Goal: Use online tool/utility: Utilize a website feature to perform a specific function

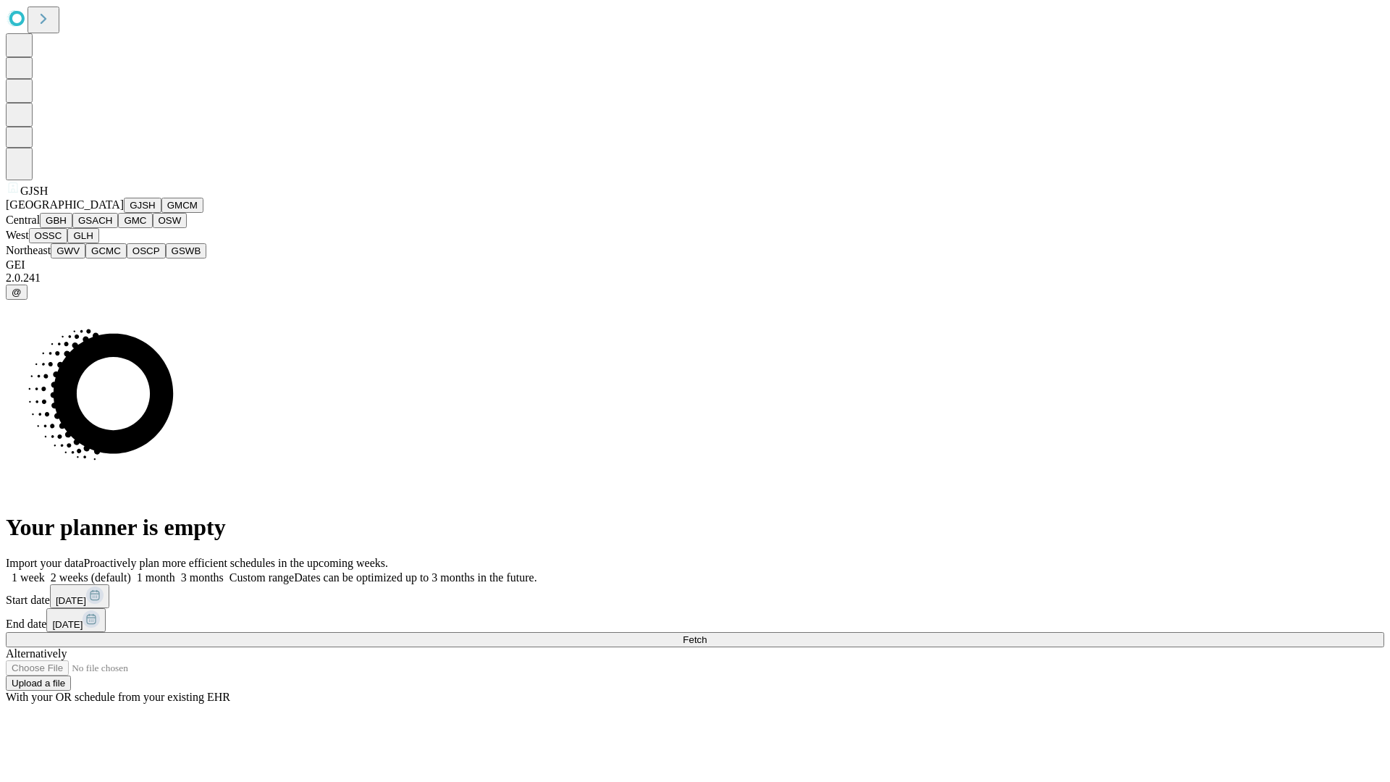
click at [124, 213] on button "GJSH" at bounding box center [143, 205] width 38 height 15
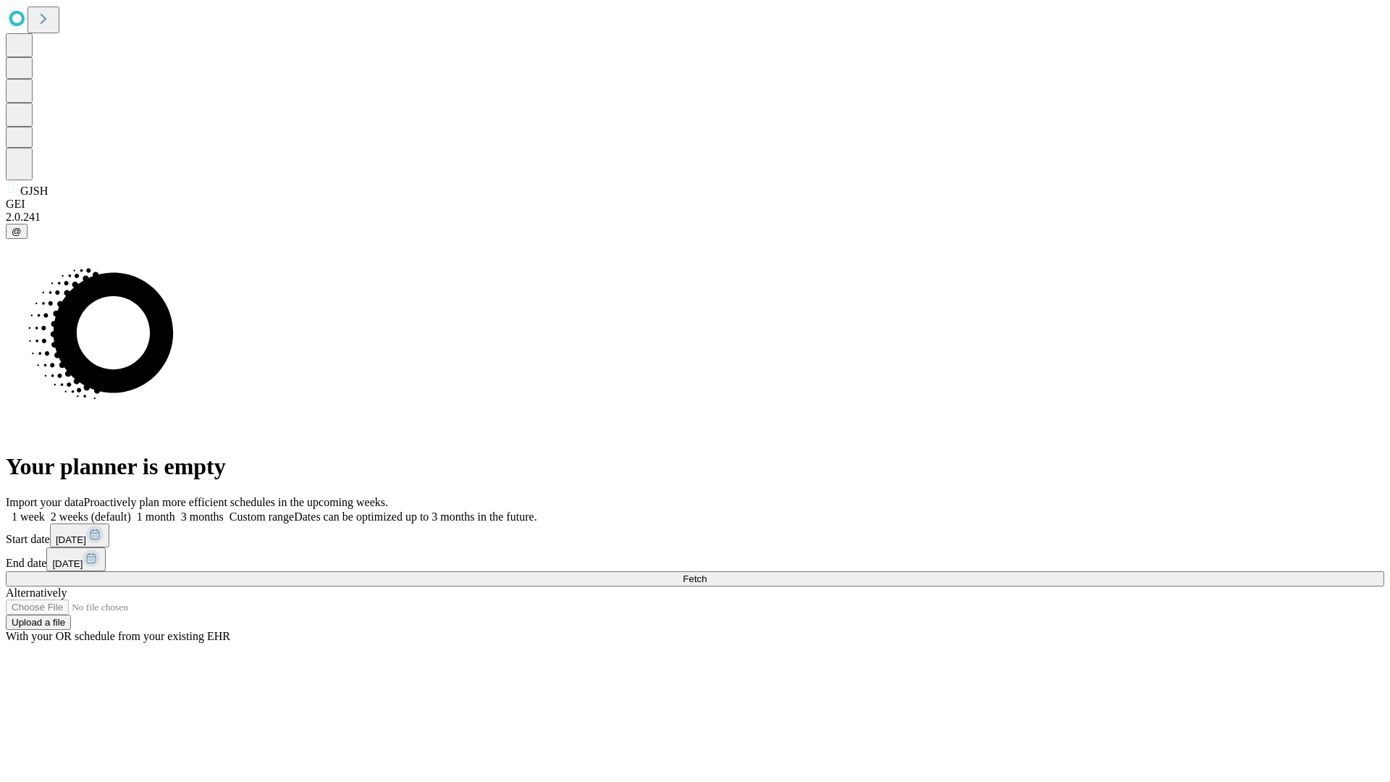
click at [175, 511] on label "1 month" at bounding box center [153, 517] width 44 height 12
click at [707, 574] on span "Fetch" at bounding box center [695, 579] width 24 height 11
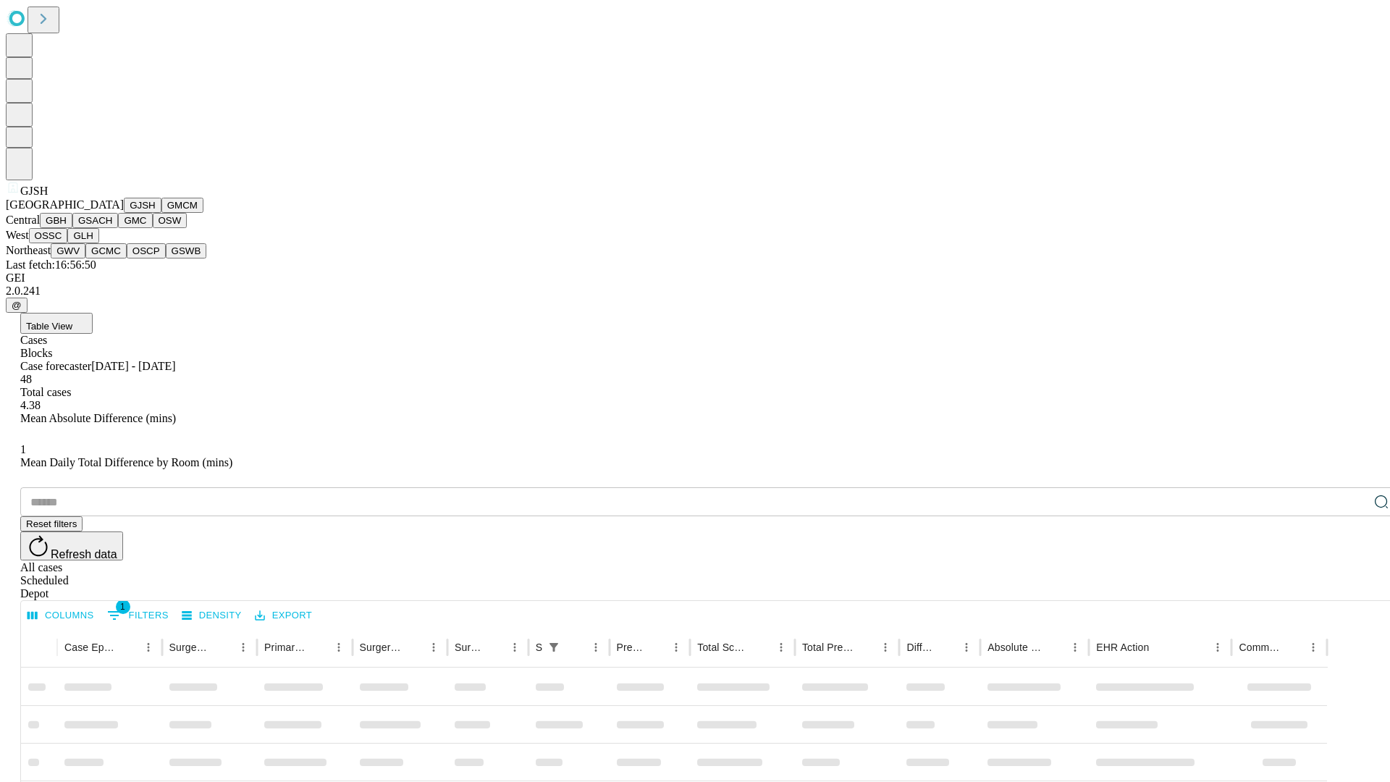
click at [161, 213] on button "GMCM" at bounding box center [182, 205] width 42 height 15
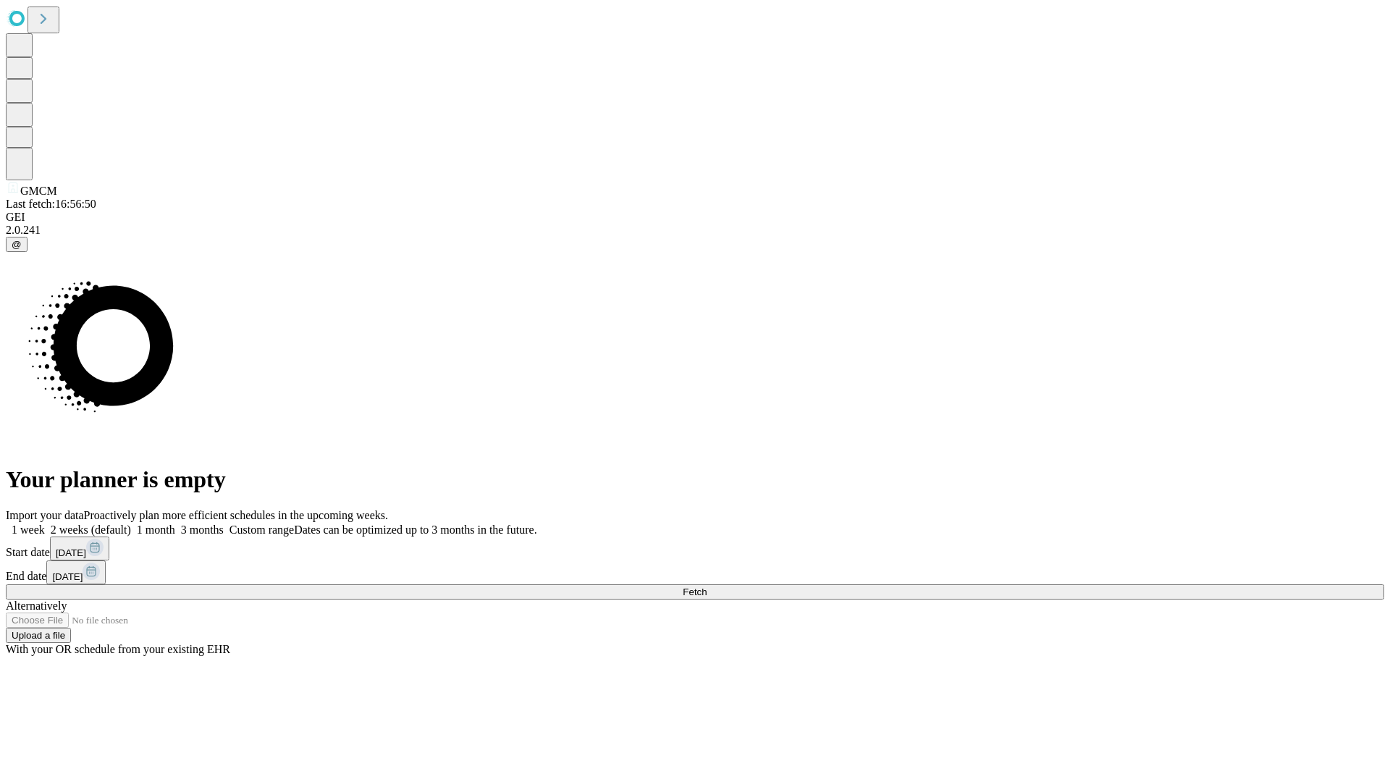
click at [175, 524] on label "1 month" at bounding box center [153, 530] width 44 height 12
click at [707, 587] on span "Fetch" at bounding box center [695, 592] width 24 height 11
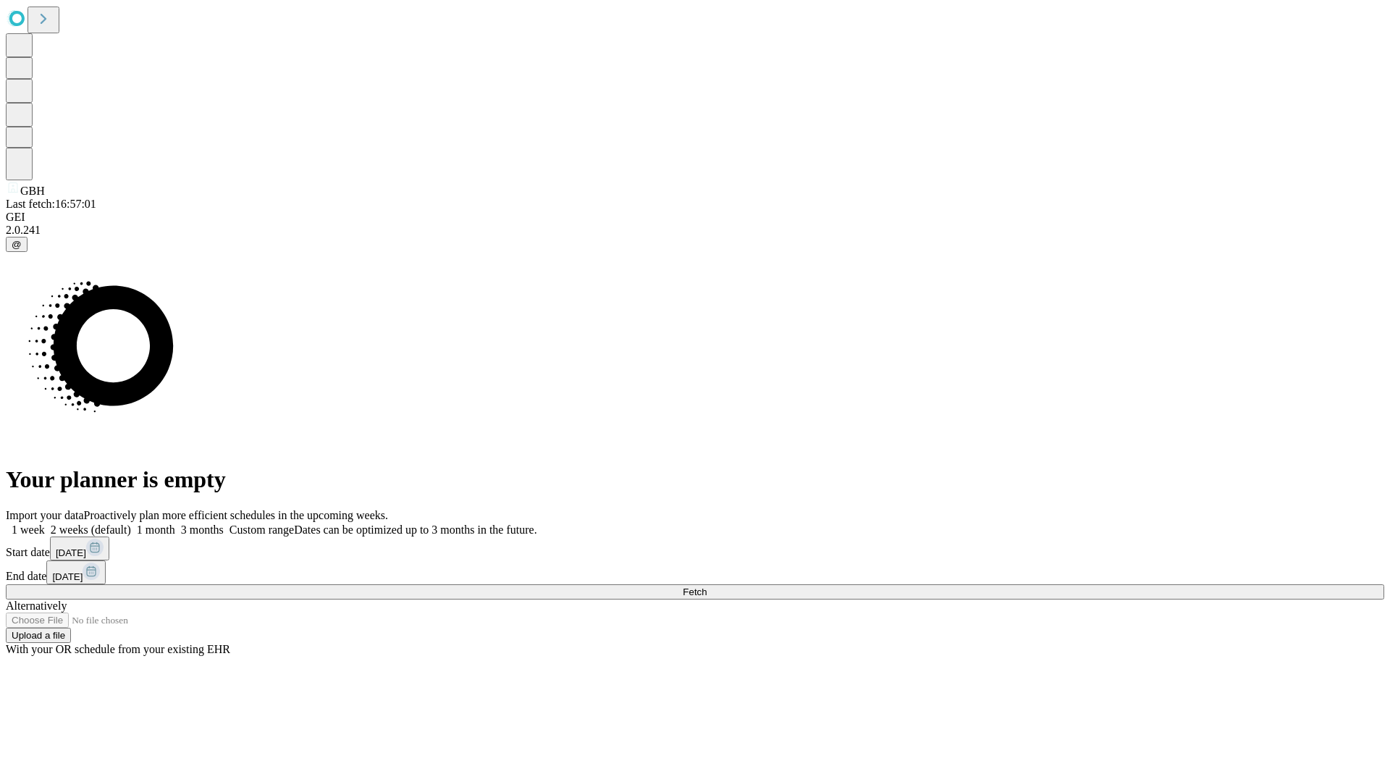
click at [175, 524] on label "1 month" at bounding box center [153, 530] width 44 height 12
click at [707, 587] on span "Fetch" at bounding box center [695, 592] width 24 height 11
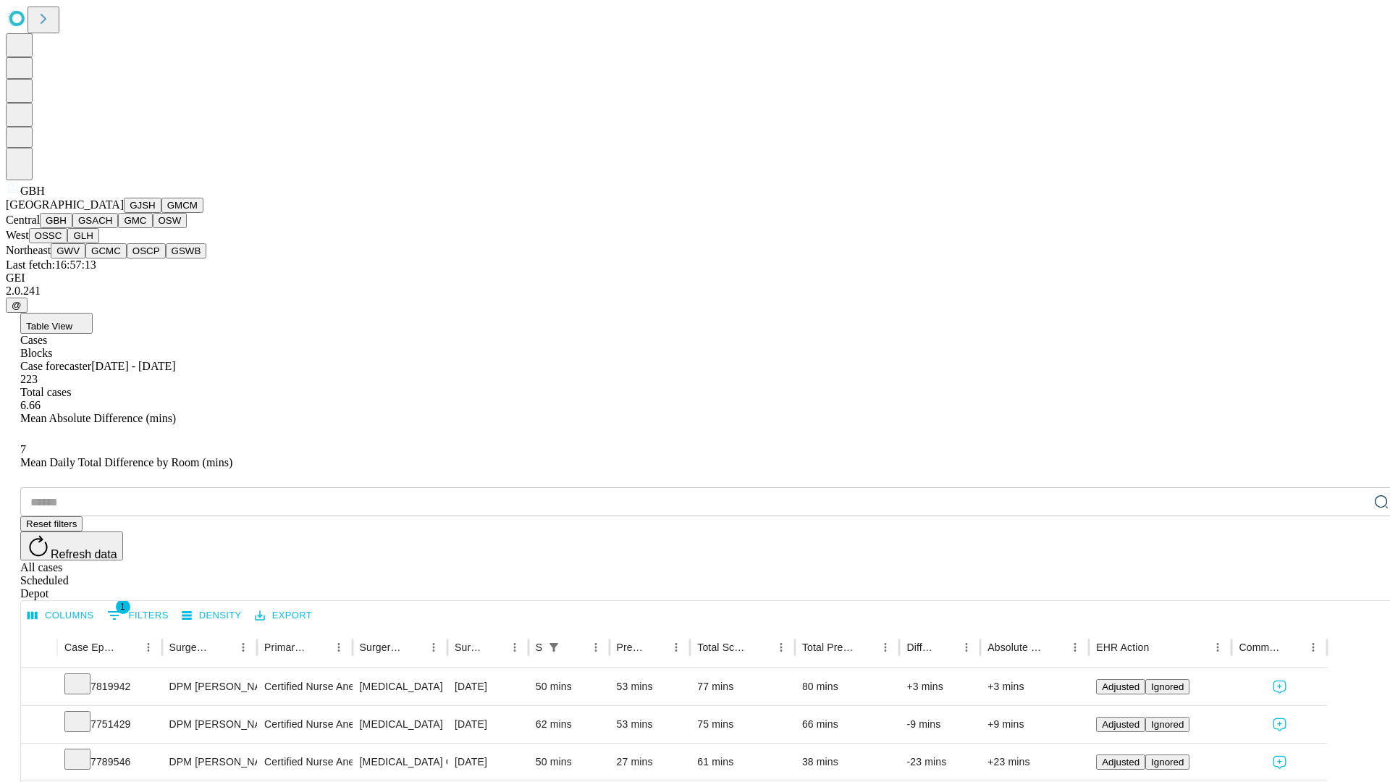
click at [112, 228] on button "GSACH" at bounding box center [95, 220] width 46 height 15
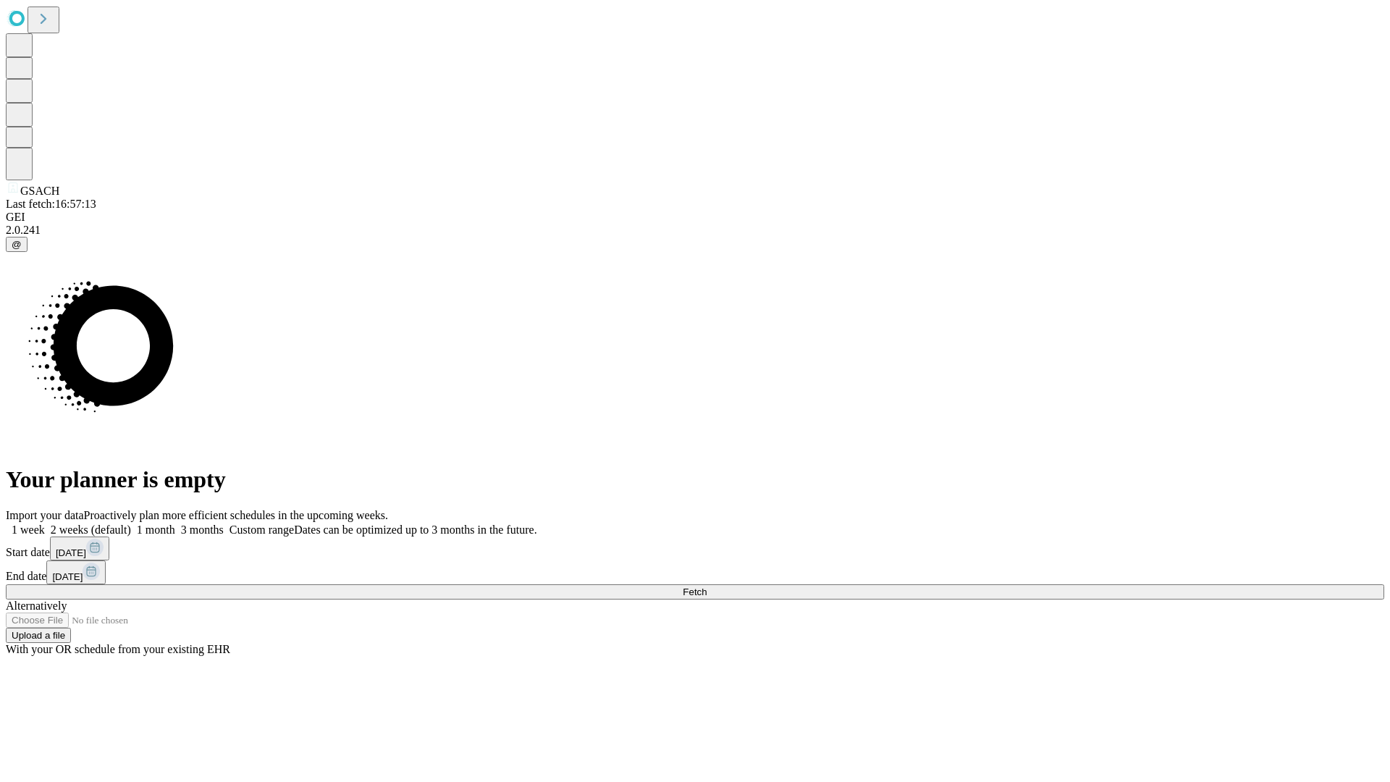
click at [175, 524] on label "1 month" at bounding box center [153, 530] width 44 height 12
click at [707, 587] on span "Fetch" at bounding box center [695, 592] width 24 height 11
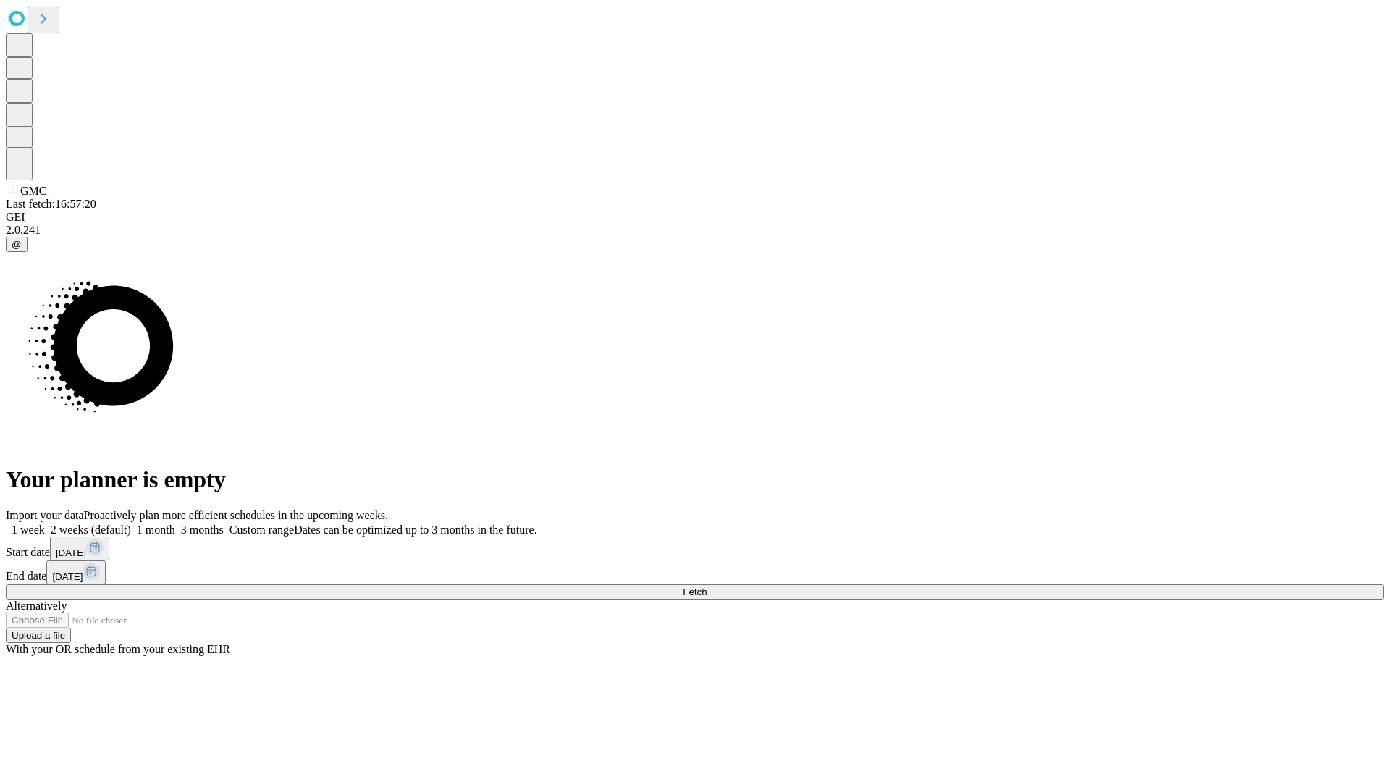
click at [175, 524] on label "1 month" at bounding box center [153, 530] width 44 height 12
click at [707, 587] on span "Fetch" at bounding box center [695, 592] width 24 height 11
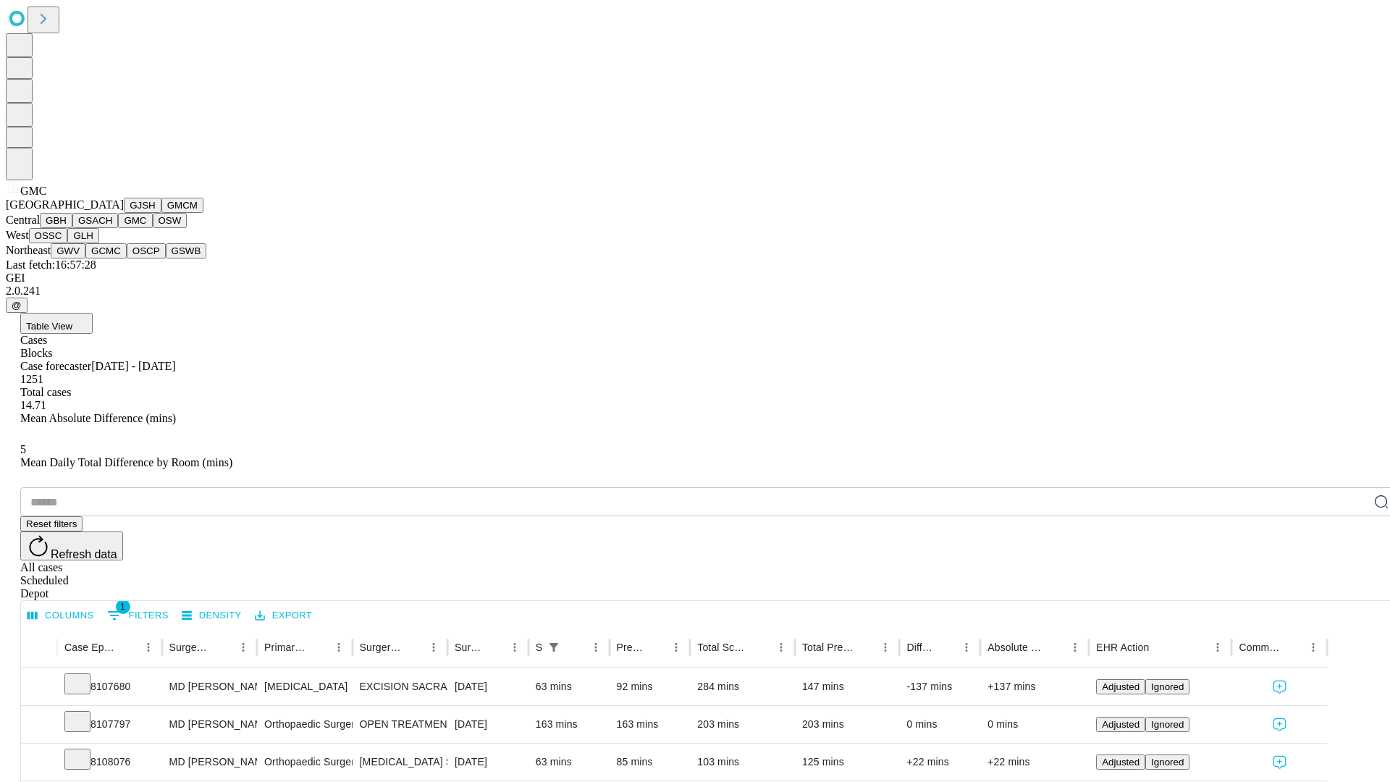
click at [153, 228] on button "OSW" at bounding box center [170, 220] width 35 height 15
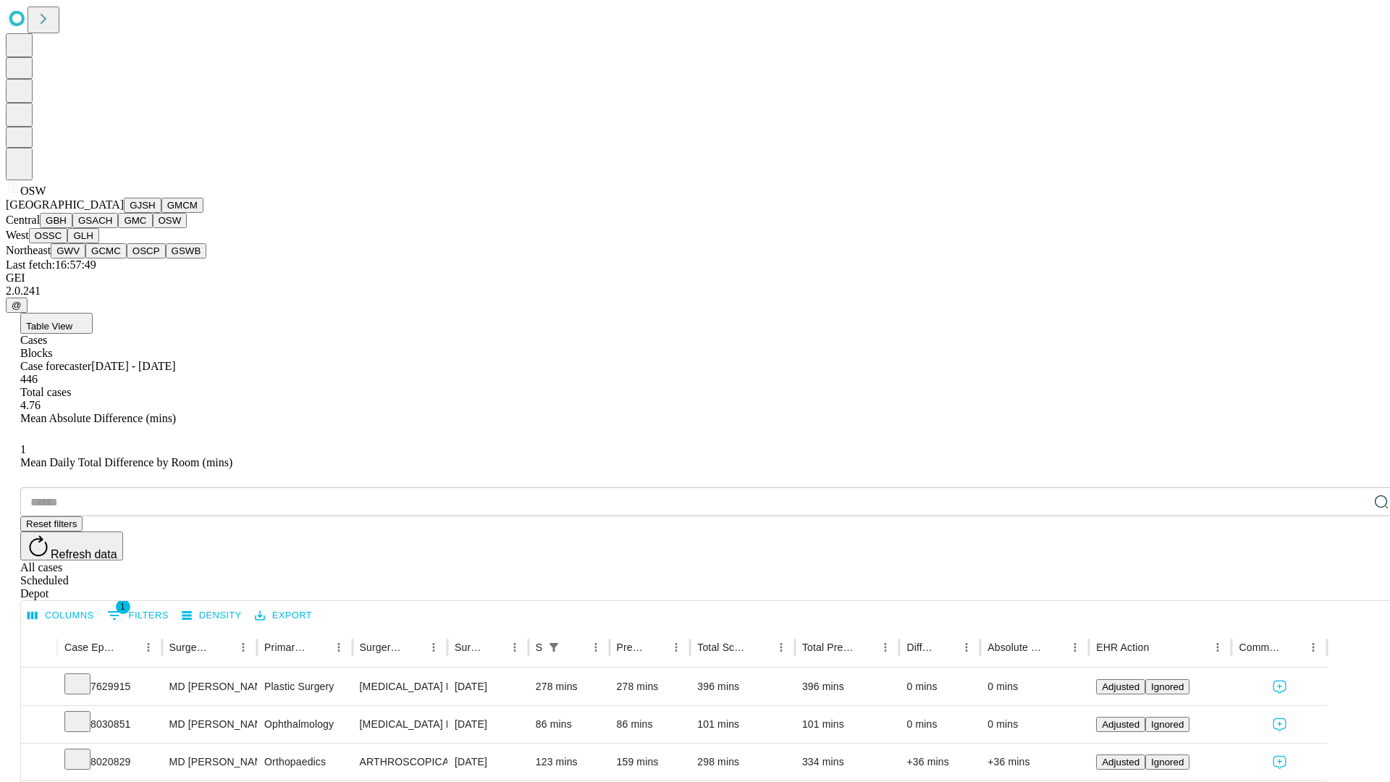
click at [68, 243] on button "OSSC" at bounding box center [48, 235] width 39 height 15
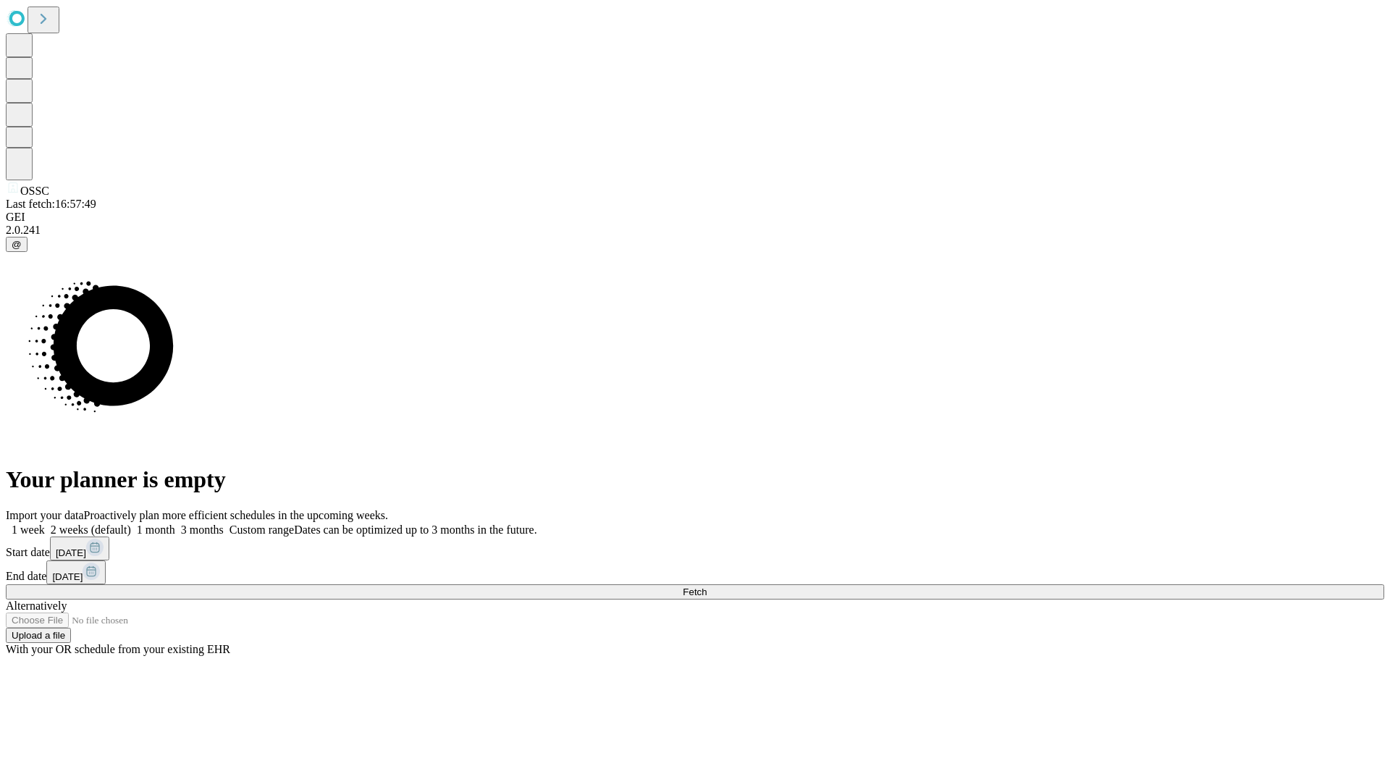
click at [175, 524] on label "1 month" at bounding box center [153, 530] width 44 height 12
click at [707, 587] on span "Fetch" at bounding box center [695, 592] width 24 height 11
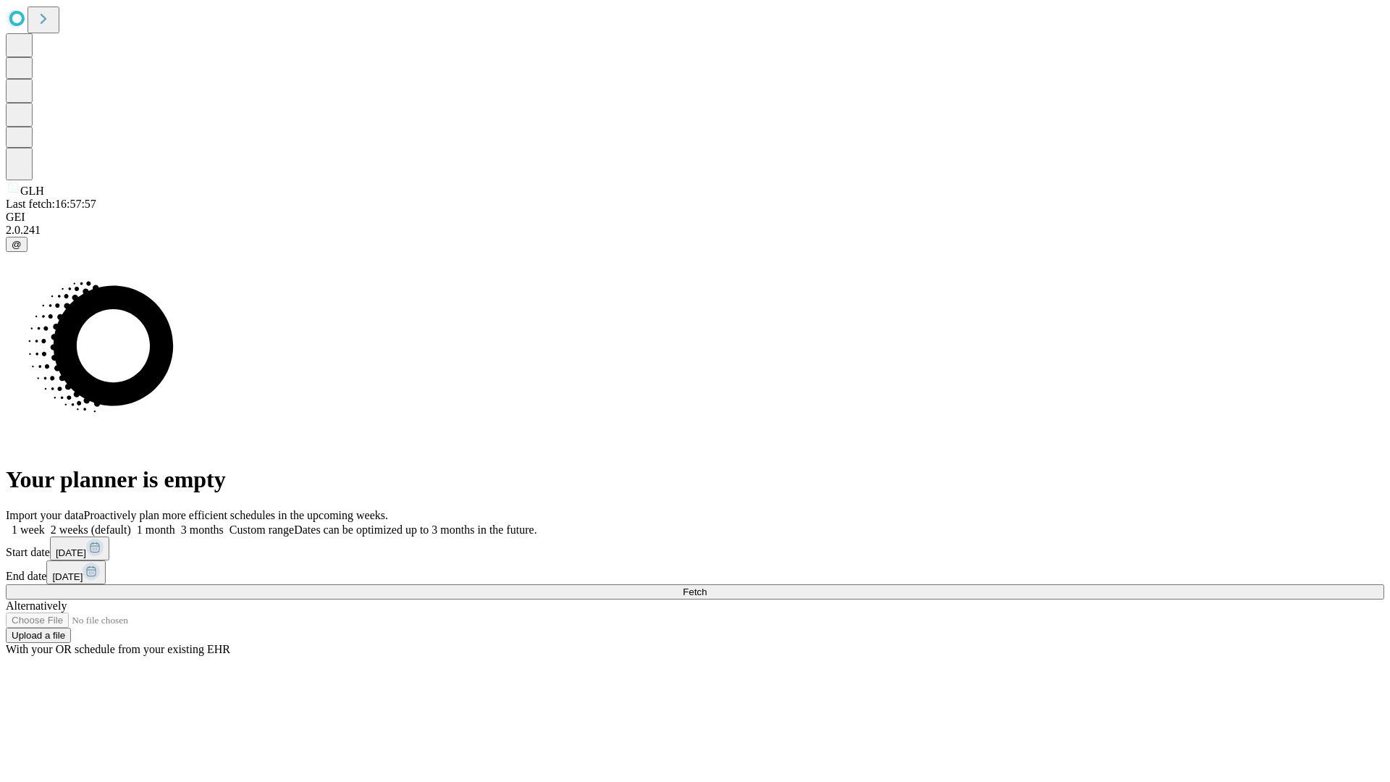
click at [175, 524] on label "1 month" at bounding box center [153, 530] width 44 height 12
click at [707, 587] on span "Fetch" at bounding box center [695, 592] width 24 height 11
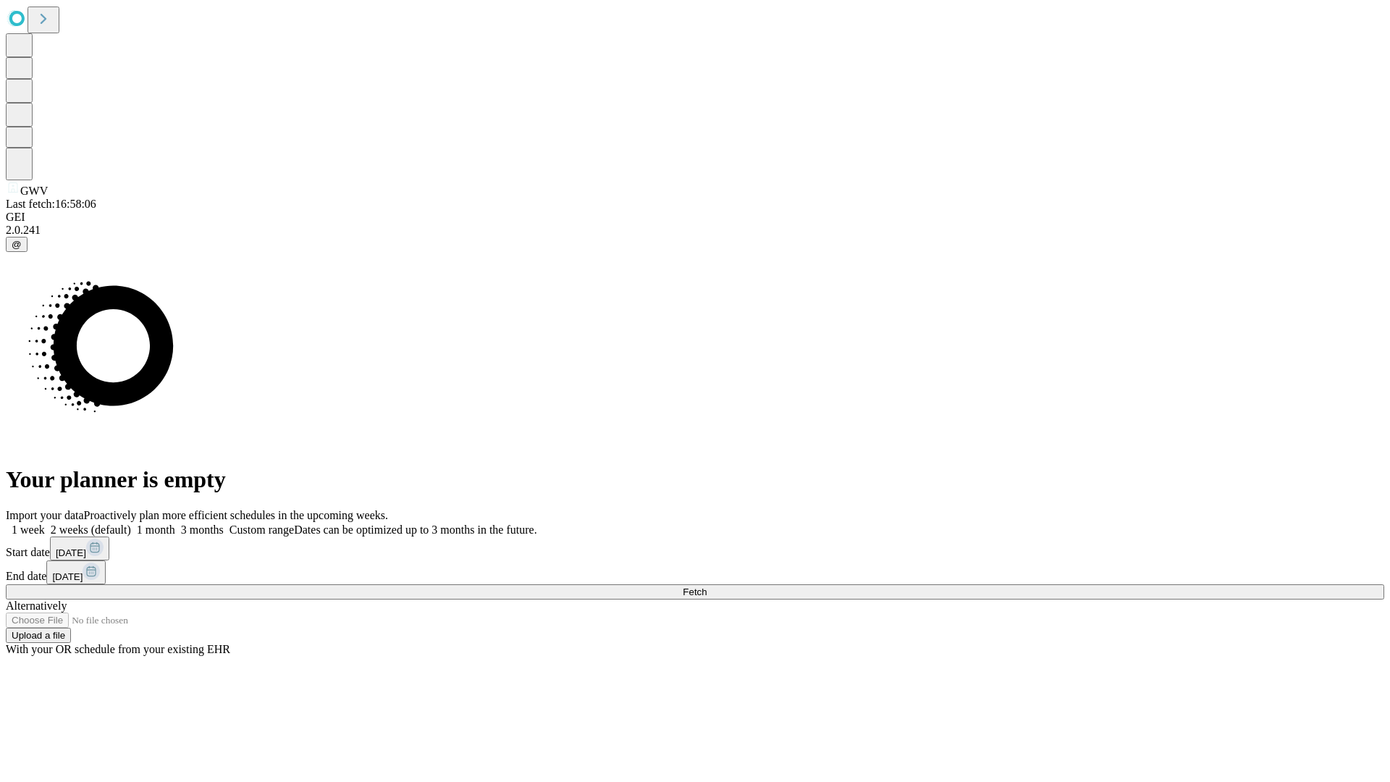
click at [707, 587] on span "Fetch" at bounding box center [695, 592] width 24 height 11
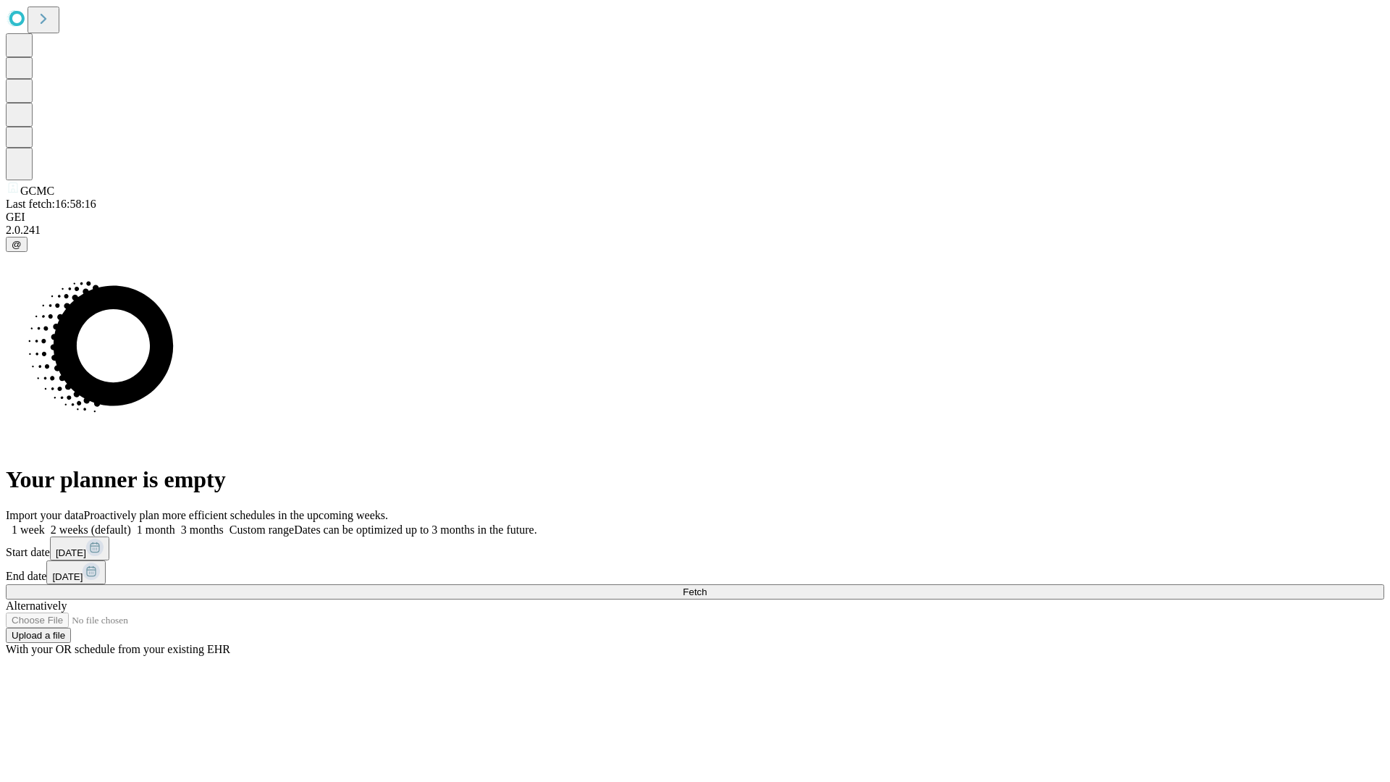
click at [707, 587] on span "Fetch" at bounding box center [695, 592] width 24 height 11
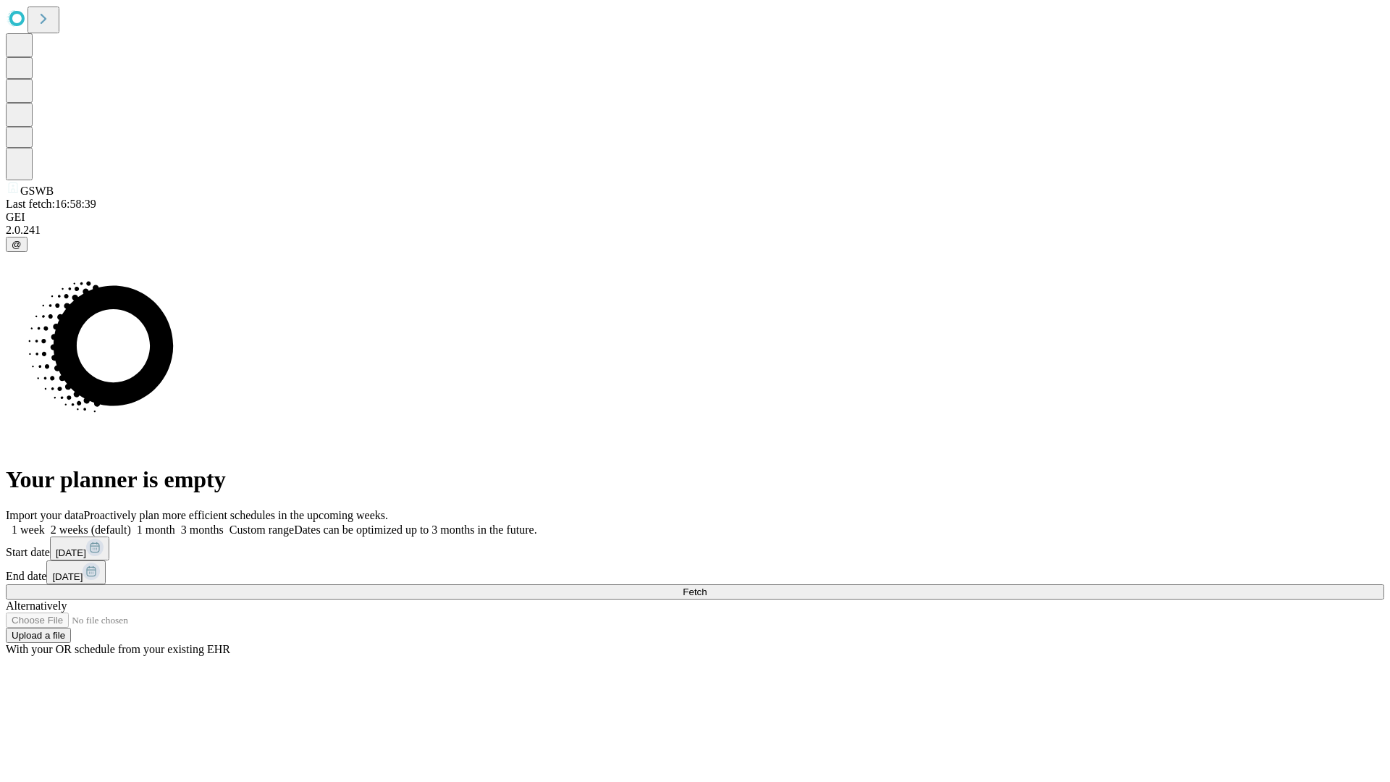
click at [175, 524] on label "1 month" at bounding box center [153, 530] width 44 height 12
click at [707, 587] on span "Fetch" at bounding box center [695, 592] width 24 height 11
